Goal: Check status

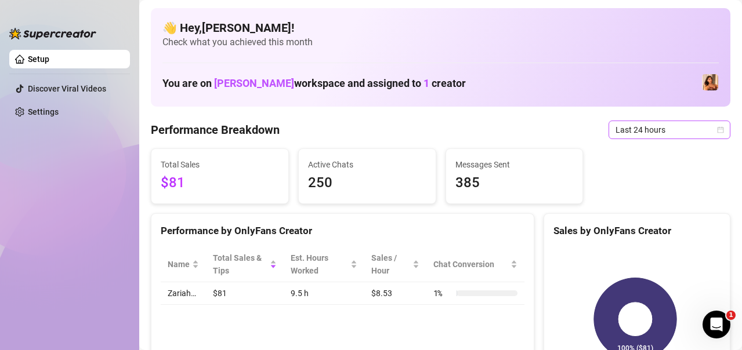
click at [667, 129] on span "Last 24 hours" at bounding box center [669, 129] width 108 height 17
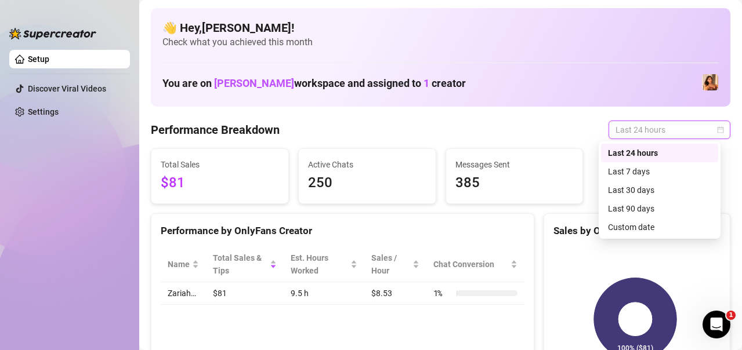
click at [633, 152] on div "Last 24 hours" at bounding box center [659, 153] width 103 height 13
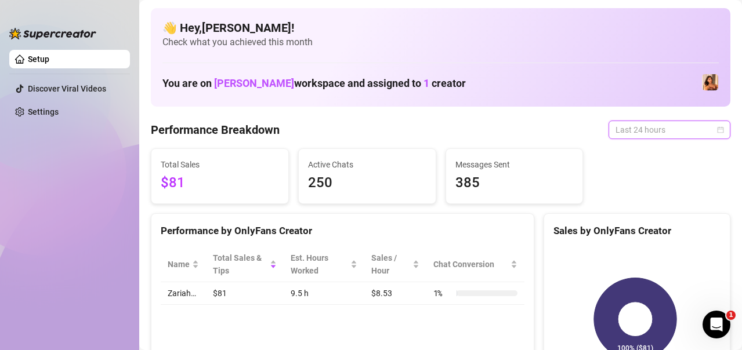
click at [648, 133] on span "Last 24 hours" at bounding box center [669, 129] width 108 height 17
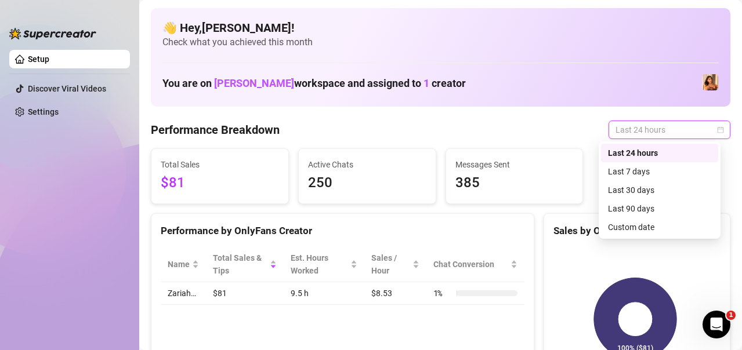
click at [648, 155] on div "Last 24 hours" at bounding box center [659, 153] width 103 height 13
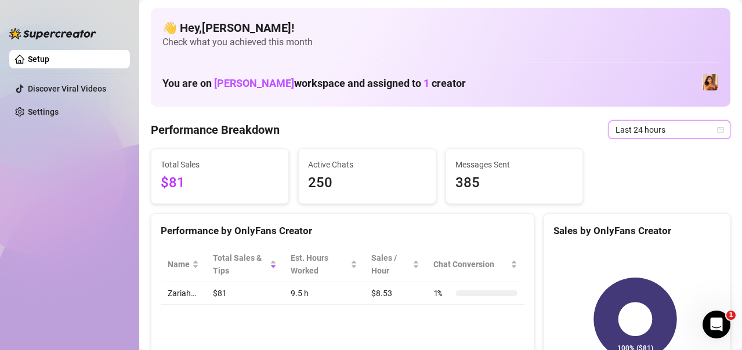
click at [682, 128] on span "Last 24 hours" at bounding box center [669, 129] width 108 height 17
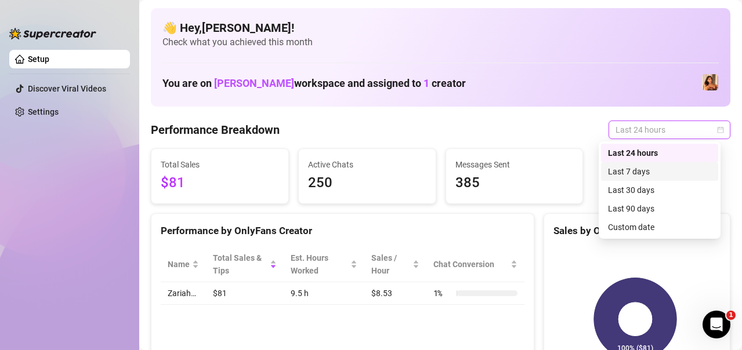
click at [657, 168] on div "Last 7 days" at bounding box center [659, 171] width 103 height 13
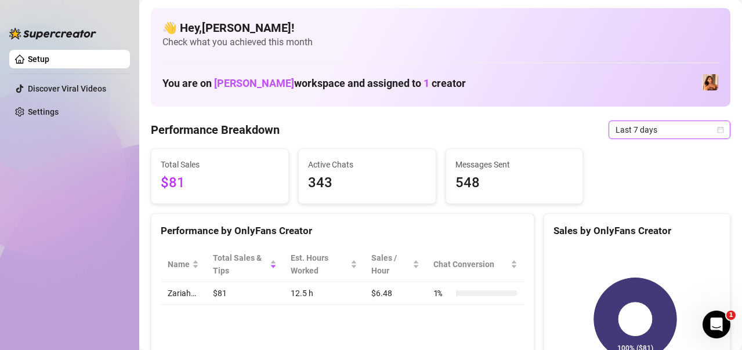
click at [662, 135] on span "Last 7 days" at bounding box center [669, 129] width 108 height 17
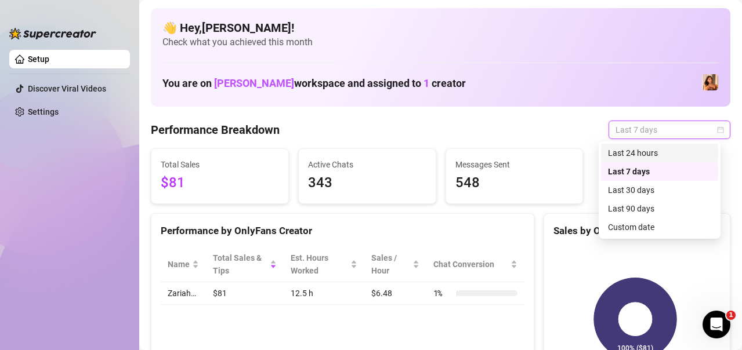
click at [646, 147] on div "Last 24 hours" at bounding box center [659, 153] width 103 height 13
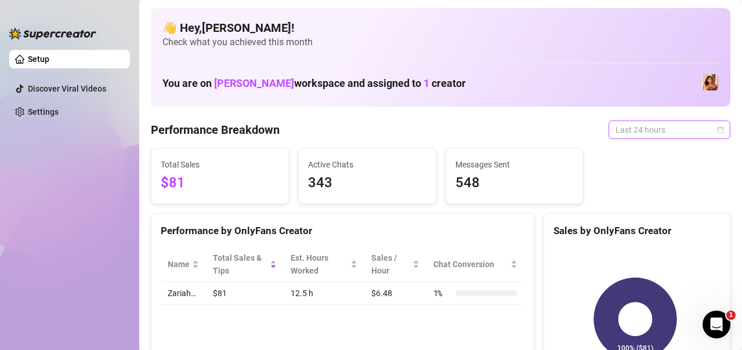
click at [705, 129] on span "Last 24 hours" at bounding box center [669, 129] width 108 height 17
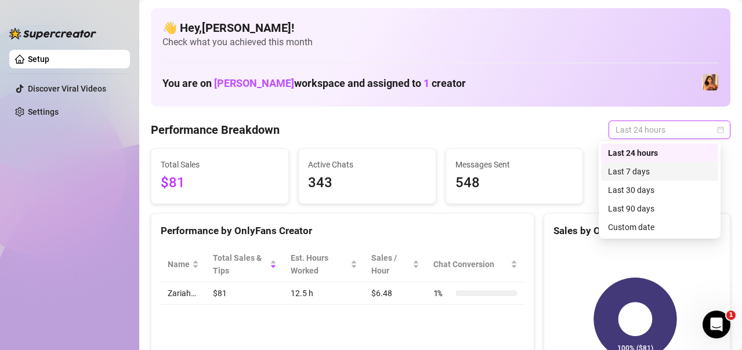
click at [644, 177] on div "Last 7 days" at bounding box center [659, 171] width 103 height 13
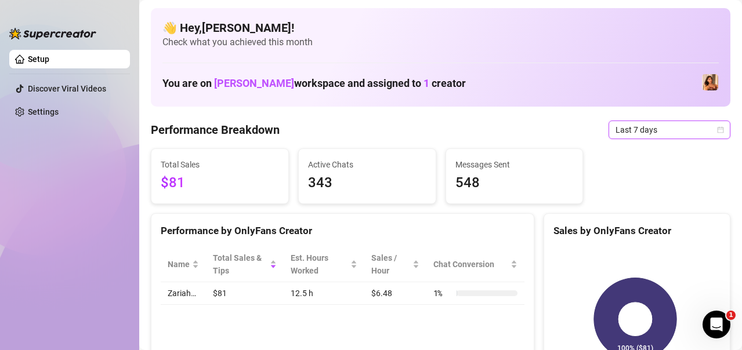
click at [656, 136] on span "Last 7 days" at bounding box center [669, 129] width 108 height 17
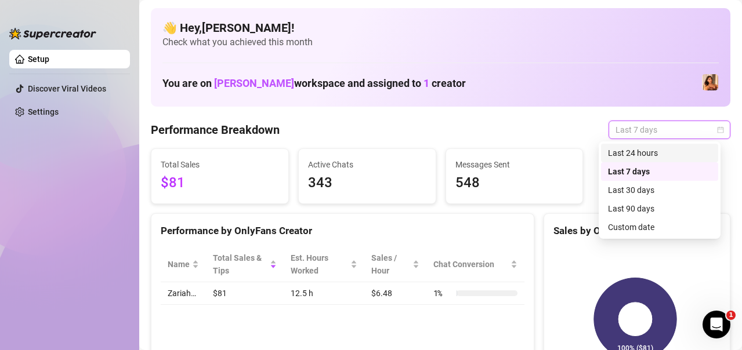
drag, startPoint x: 638, startPoint y: 152, endPoint x: 634, endPoint y: 159, distance: 7.6
click at [638, 152] on div "Last 24 hours" at bounding box center [659, 153] width 103 height 13
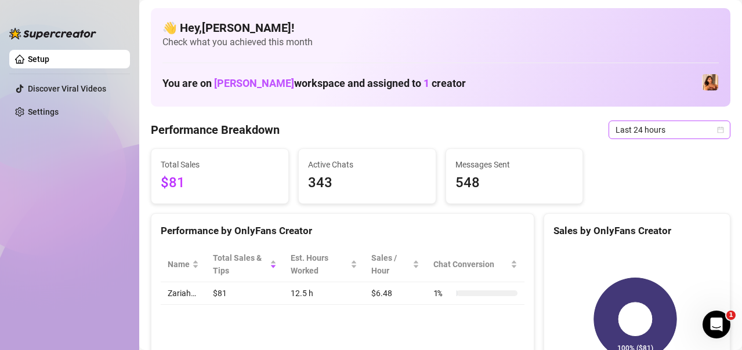
click at [615, 129] on span "Last 24 hours" at bounding box center [669, 129] width 108 height 17
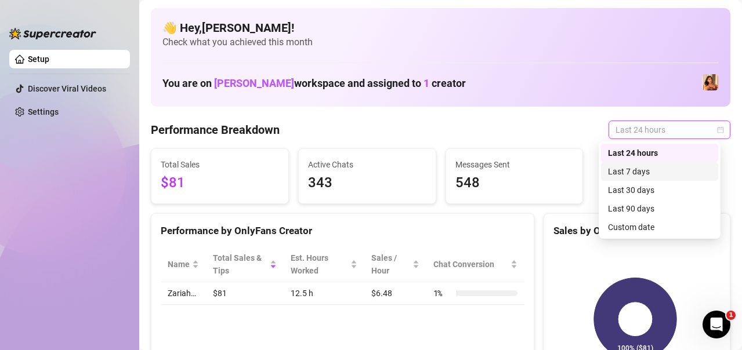
click at [638, 169] on div "Last 7 days" at bounding box center [659, 171] width 103 height 13
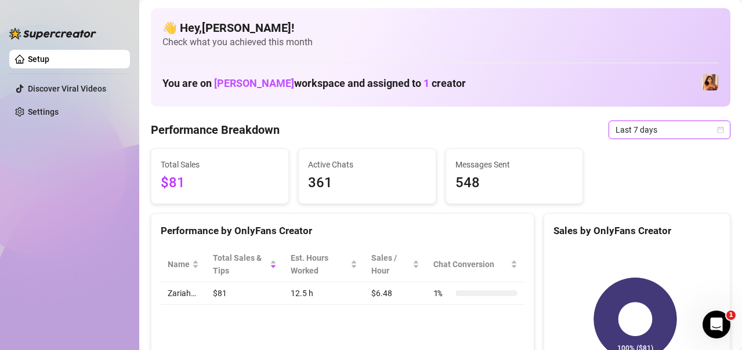
click at [641, 129] on span "Last 7 days" at bounding box center [669, 129] width 108 height 17
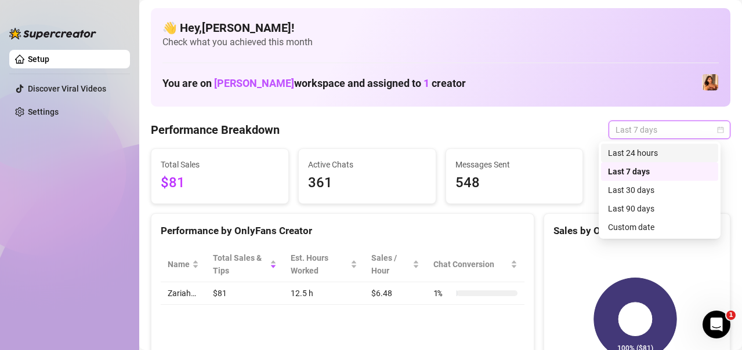
click at [655, 152] on div "Last 24 hours" at bounding box center [659, 153] width 103 height 13
